Goal: Task Accomplishment & Management: Use online tool/utility

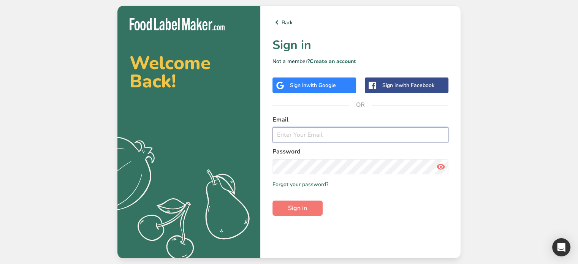
click at [313, 137] on input "email" at bounding box center [360, 134] width 176 height 15
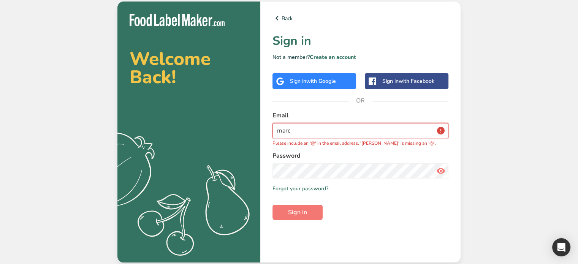
type input "[EMAIL_ADDRESS][DOMAIN_NAME]"
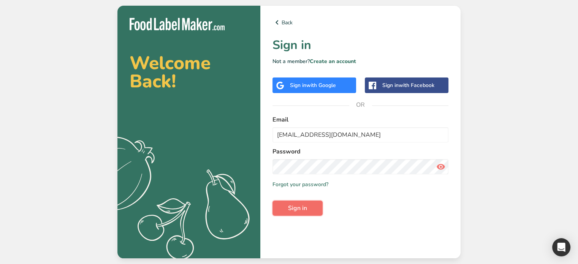
click at [292, 206] on span "Sign in" at bounding box center [297, 208] width 19 height 9
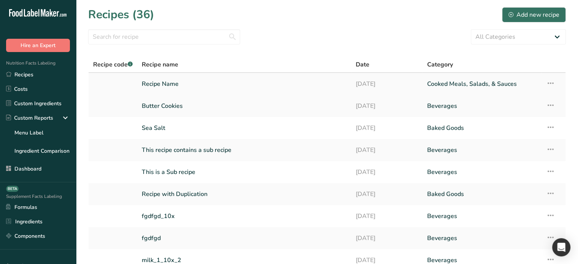
click at [181, 84] on link "Recipe Name" at bounding box center [244, 84] width 205 height 16
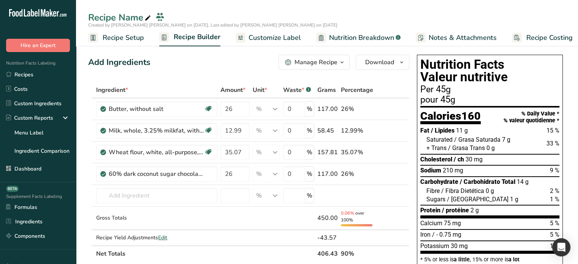
click at [123, 37] on span "Recipe Setup" at bounding box center [123, 38] width 41 height 10
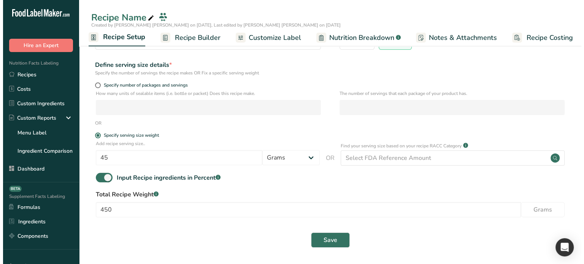
scroll to position [78, 0]
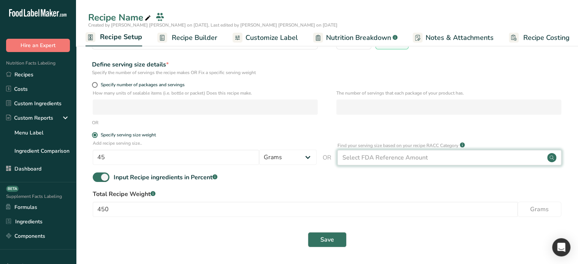
click at [407, 154] on div "Select FDA Reference Amount" at bounding box center [384, 157] width 85 height 9
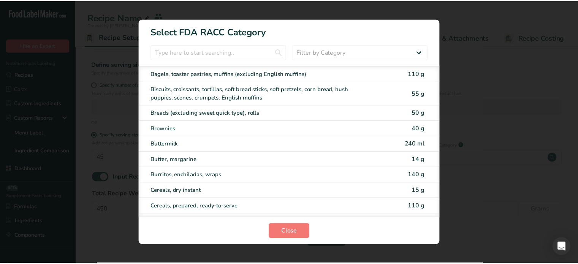
scroll to position [0, 0]
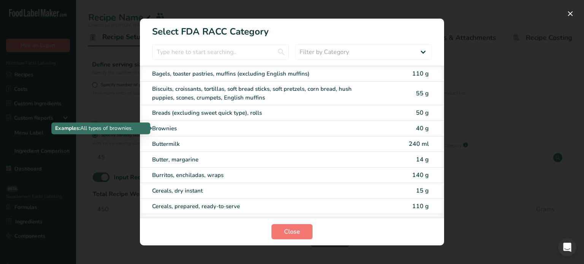
click at [212, 128] on div "Brownies" at bounding box center [260, 128] width 216 height 9
type input "40"
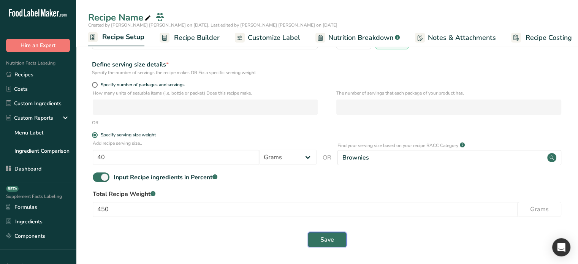
click at [320, 246] on button "Save" at bounding box center [327, 239] width 39 height 15
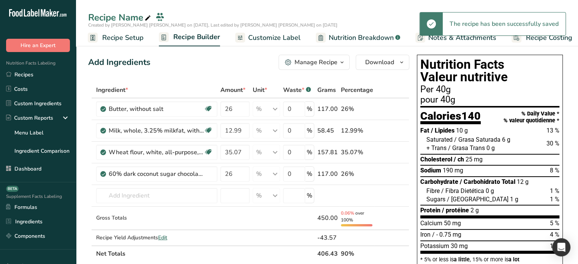
click at [342, 63] on icon "button" at bounding box center [342, 62] width 6 height 9
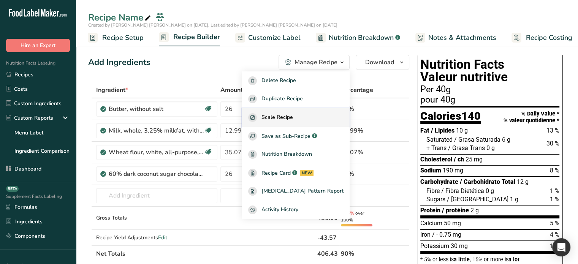
click at [293, 120] on span "Scale Recipe" at bounding box center [277, 117] width 32 height 9
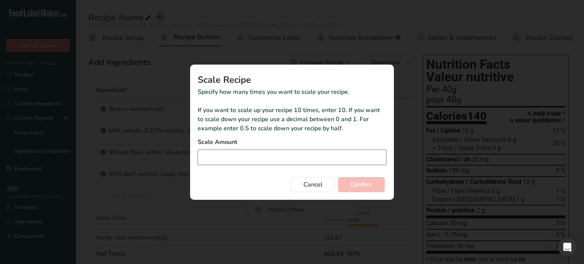
click at [257, 157] on input "Duplicate recipe modal" at bounding box center [292, 157] width 188 height 15
type input "1"
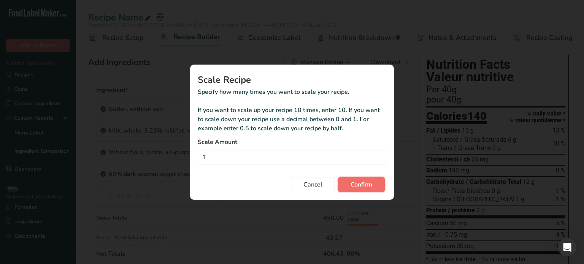
click at [351, 182] on span "Confirm" at bounding box center [361, 184] width 22 height 9
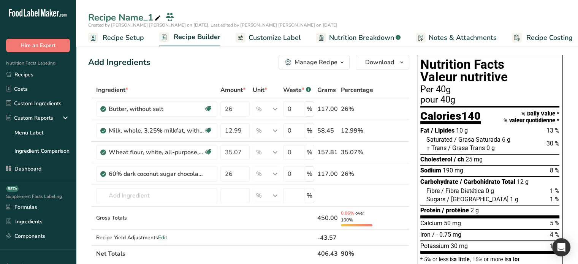
click at [137, 38] on span "Recipe Setup" at bounding box center [123, 38] width 41 height 10
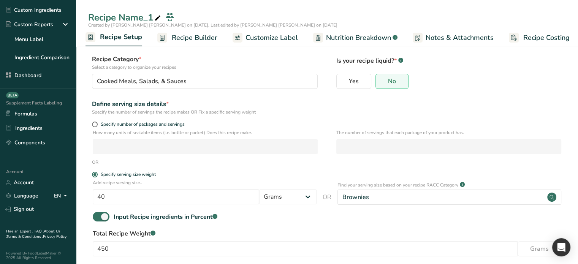
scroll to position [100, 0]
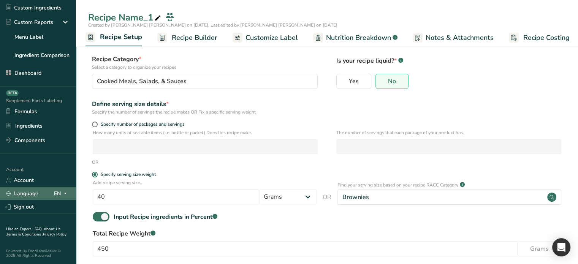
click at [62, 190] on icon at bounding box center [65, 193] width 6 height 9
click at [22, 217] on div "Spanish" at bounding box center [40, 222] width 53 height 14
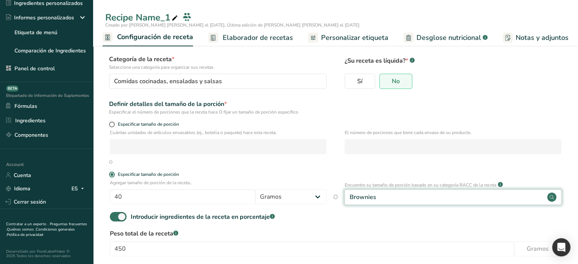
click at [392, 197] on div "Brownies" at bounding box center [453, 197] width 217 height 15
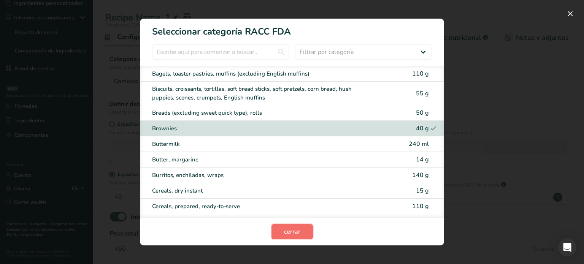
click at [288, 234] on span "cerrar" at bounding box center [292, 231] width 16 height 9
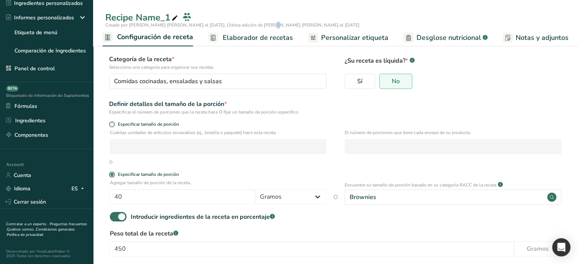
click at [242, 26] on span "Creado por [PERSON_NAME] [PERSON_NAME] el [DATE], Última edición de [PERSON_NAM…" at bounding box center [232, 25] width 254 height 6
click at [245, 40] on span "Elaborador de recetas" at bounding box center [258, 38] width 70 height 10
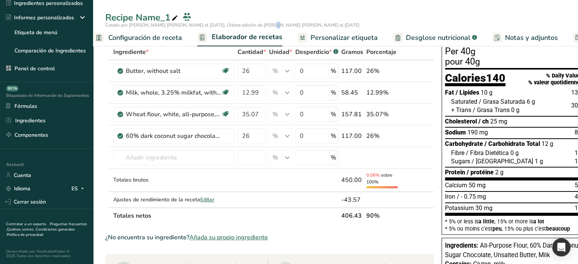
scroll to position [0, 11]
